Goal: Find specific page/section: Find specific page/section

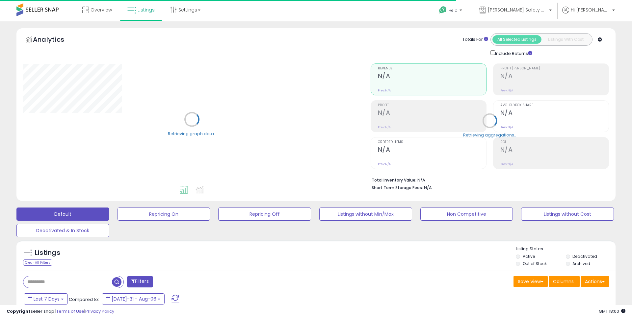
type input "**********"
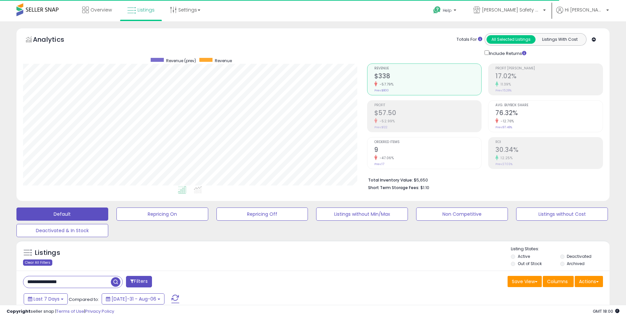
click at [40, 261] on div "Clear All Filters" at bounding box center [37, 263] width 29 height 6
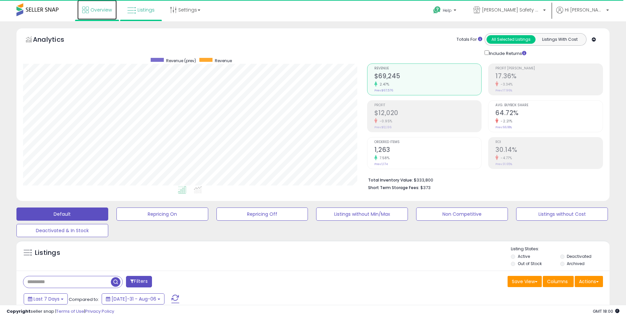
click at [101, 10] on span "Overview" at bounding box center [101, 10] width 21 height 7
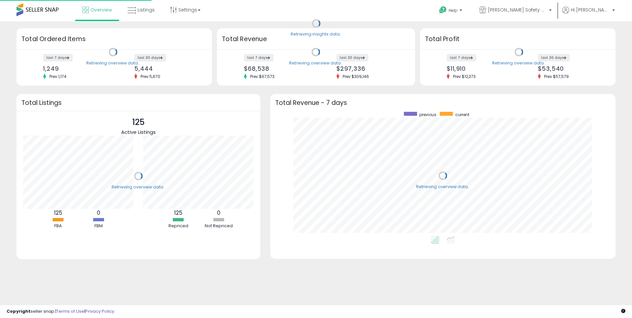
scroll to position [124, 332]
